Goal: Information Seeking & Learning: Learn about a topic

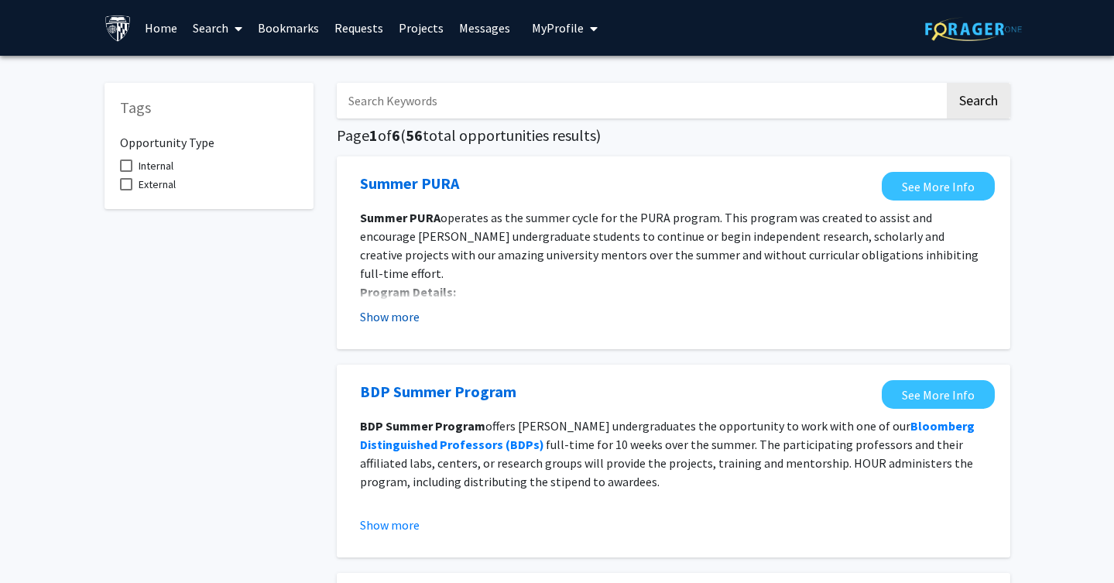
click at [409, 317] on button "Show more" at bounding box center [390, 316] width 60 height 19
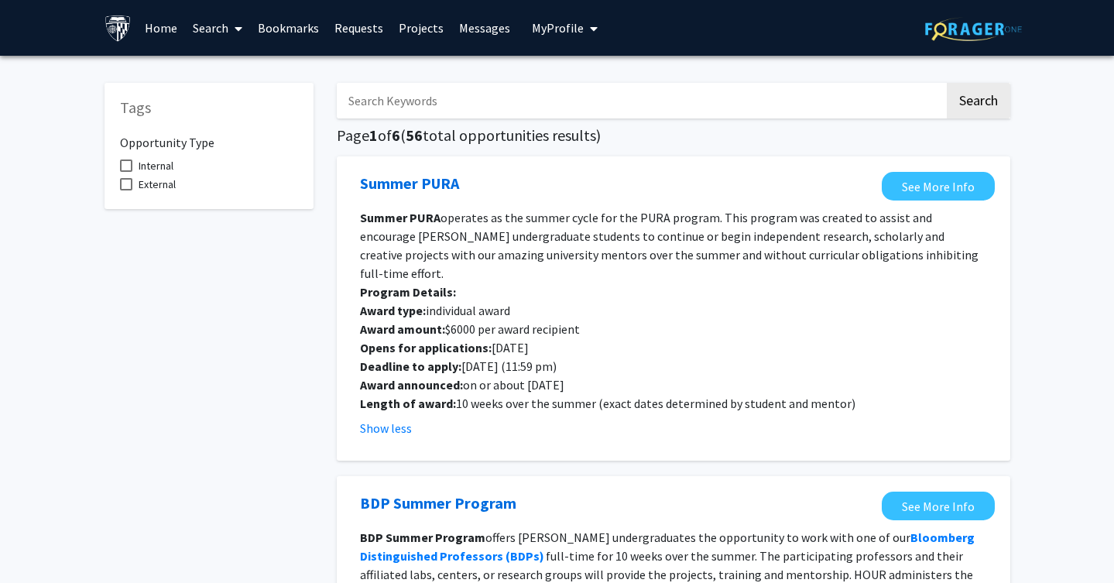
click at [169, 173] on span "Internal" at bounding box center [156, 165] width 35 height 19
click at [126, 173] on input "Internal" at bounding box center [125, 172] width 1 height 1
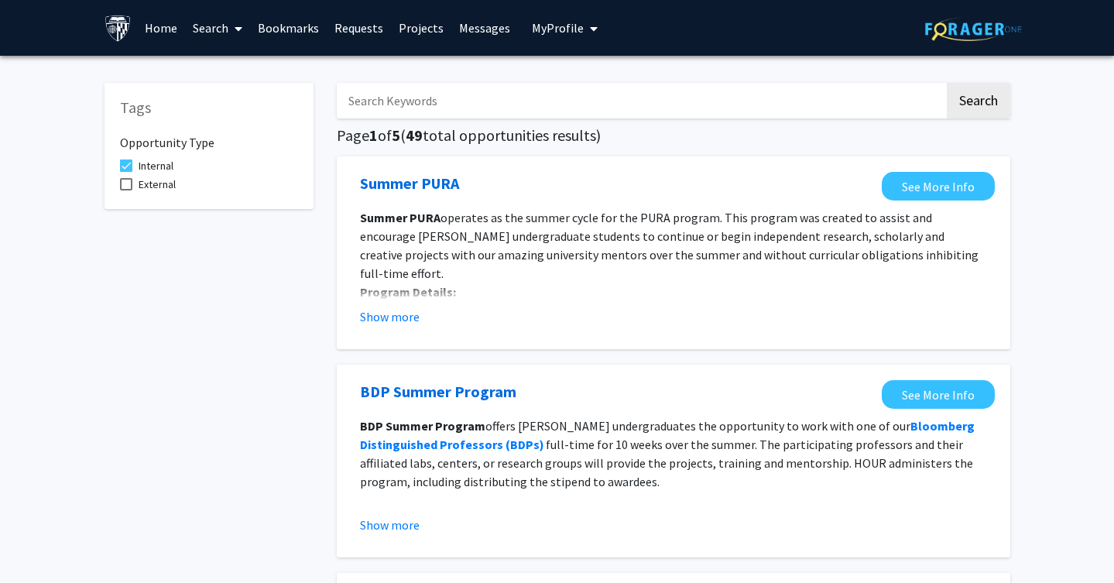
click at [158, 171] on span "Internal" at bounding box center [156, 165] width 35 height 19
click at [126, 172] on input "Internal" at bounding box center [125, 172] width 1 height 1
checkbox input "false"
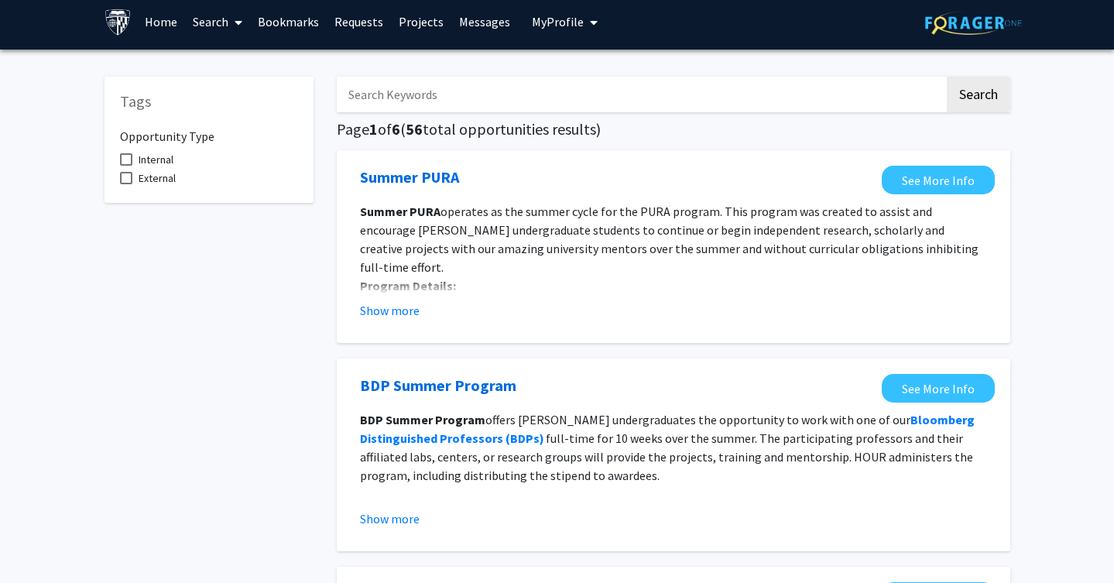
scroll to position [8, 0]
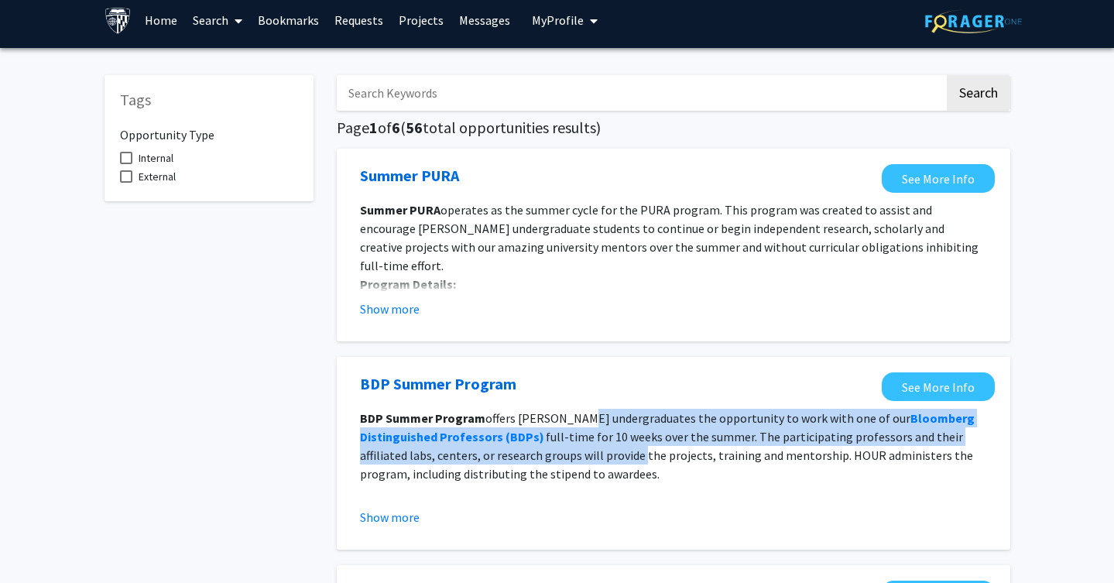
drag, startPoint x: 573, startPoint y: 412, endPoint x: 593, endPoint y: 455, distance: 47.8
click at [593, 456] on p "BDP Summer Program offers [PERSON_NAME] undergraduates the opportunity to work …" at bounding box center [673, 446] width 627 height 74
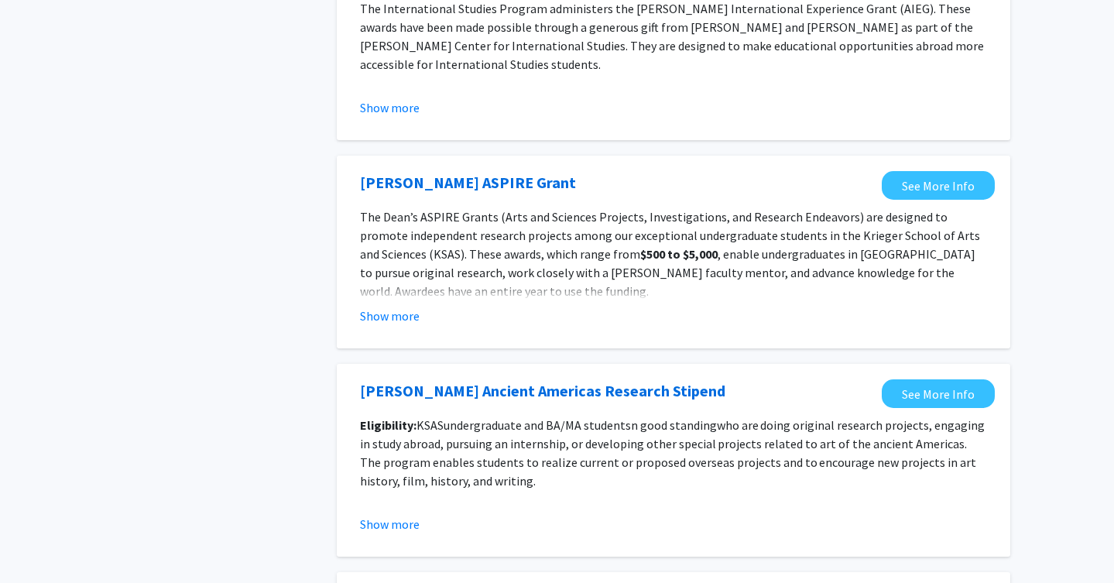
scroll to position [1741, 0]
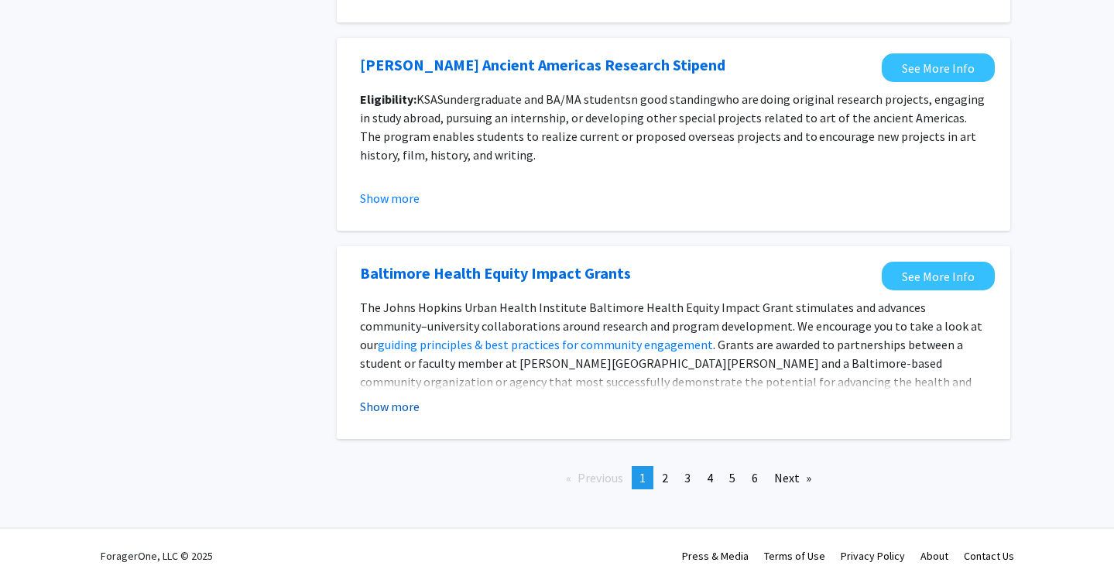
click at [385, 414] on button "Show more" at bounding box center [390, 406] width 60 height 19
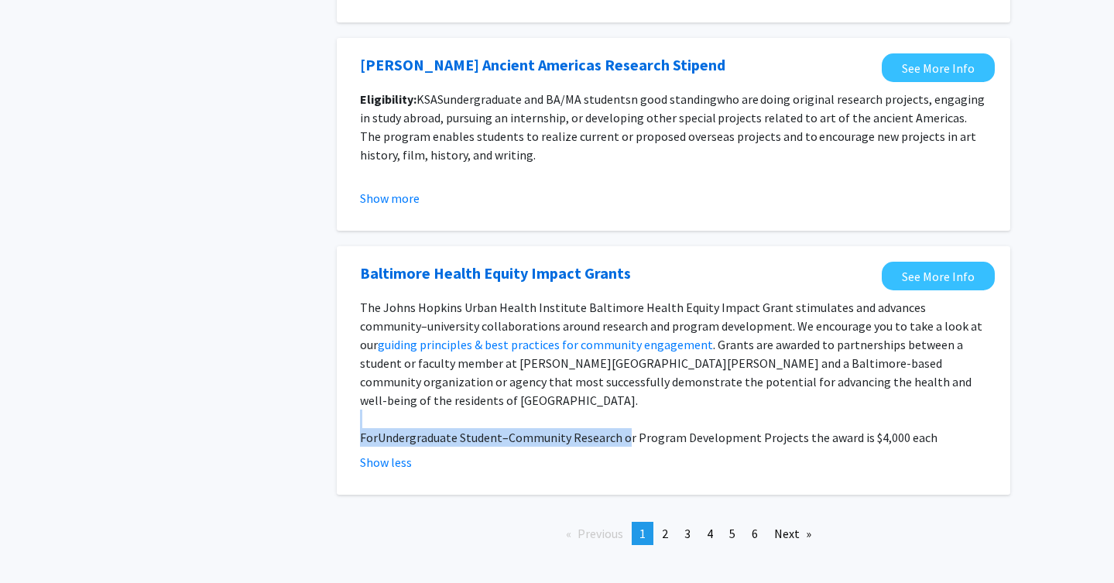
drag, startPoint x: 626, startPoint y: 420, endPoint x: 881, endPoint y: 408, distance: 255.8
click at [881, 409] on div "The [PERSON_NAME] Health Institute Baltimore Health Equity Impact Grant stimula…" at bounding box center [673, 372] width 627 height 149
click at [881, 410] on p at bounding box center [673, 419] width 627 height 19
drag, startPoint x: 602, startPoint y: 413, endPoint x: 944, endPoint y: 396, distance: 342.7
click at [945, 396] on div "The [PERSON_NAME] Health Institute Baltimore Health Equity Impact Grant stimula…" at bounding box center [673, 372] width 627 height 149
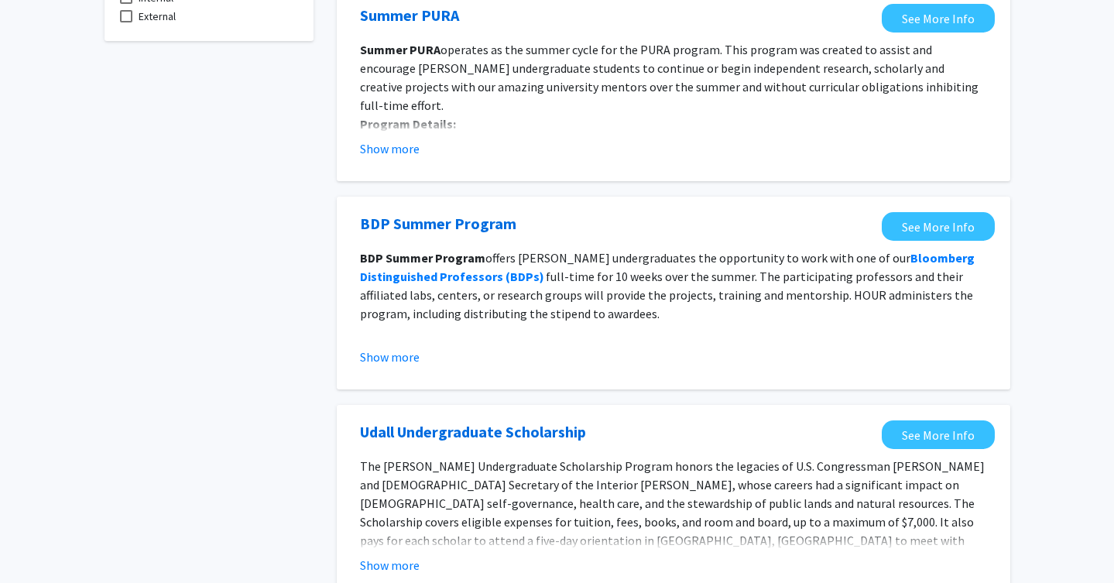
scroll to position [0, 0]
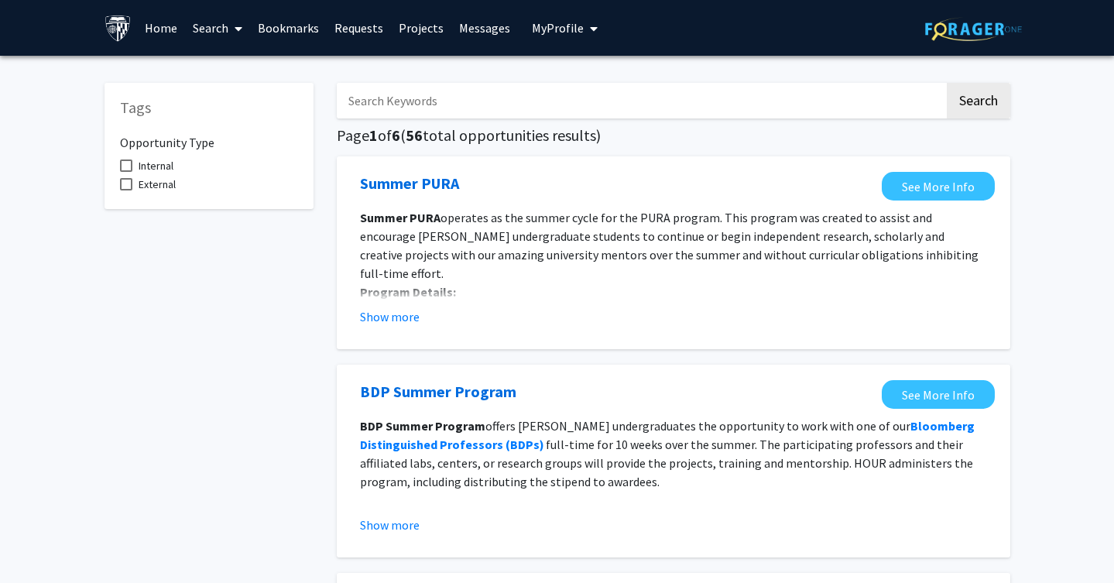
click at [414, 105] on input "Search Keywords" at bounding box center [641, 101] width 608 height 36
click at [947, 83] on button "Search" at bounding box center [978, 101] width 63 height 36
click at [351, 101] on input "graduate" at bounding box center [641, 101] width 608 height 36
drag, startPoint x: 415, startPoint y: 101, endPoint x: 263, endPoint y: 101, distance: 151.8
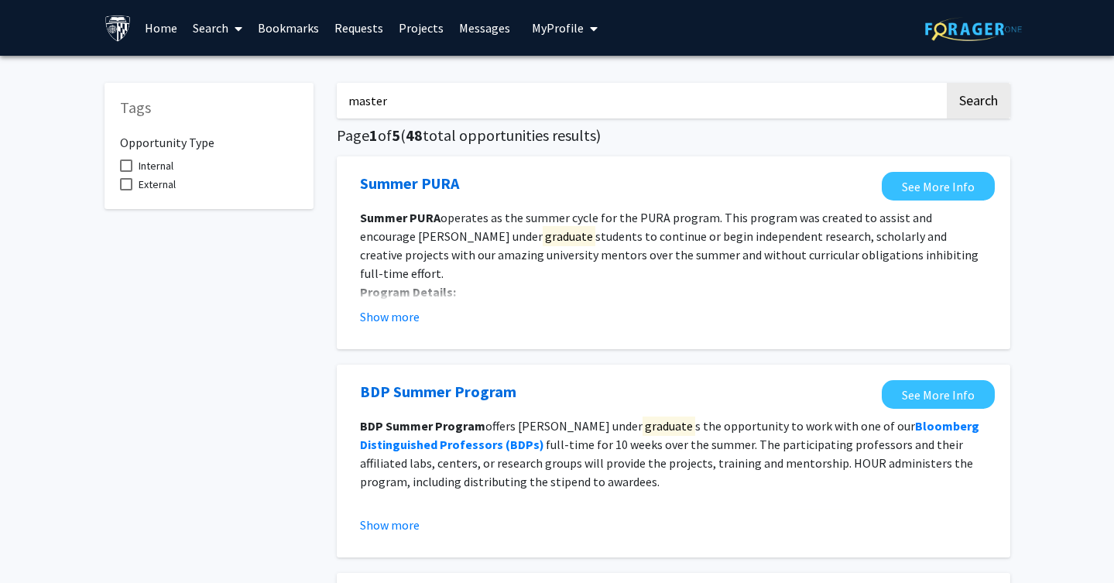
click at [947, 83] on button "Search" at bounding box center [978, 101] width 63 height 36
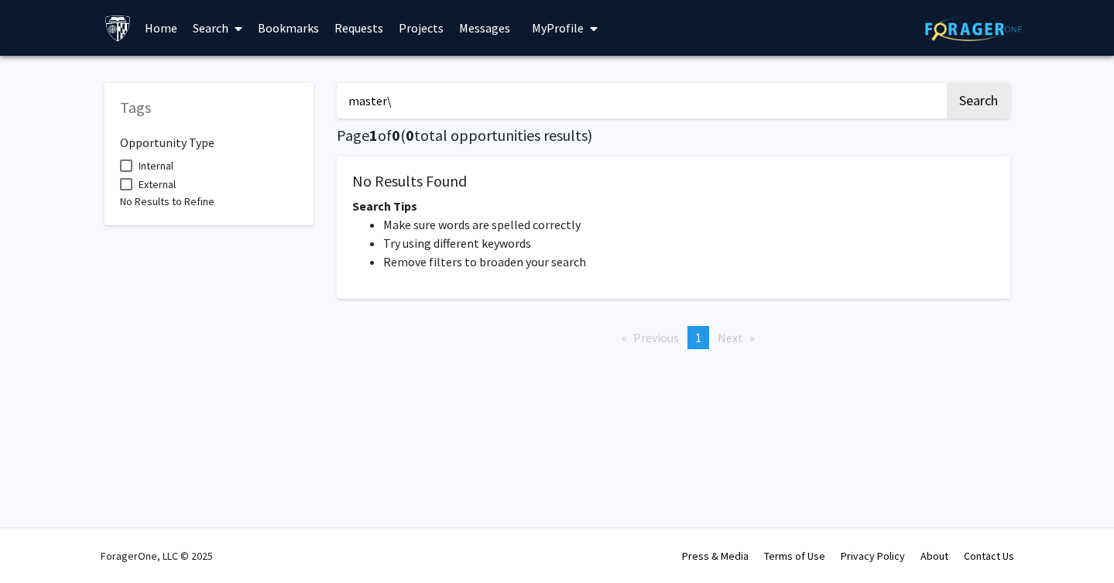
type input "master"
click at [947, 83] on button "Search" at bounding box center [978, 101] width 63 height 36
